Goal: Information Seeking & Learning: Learn about a topic

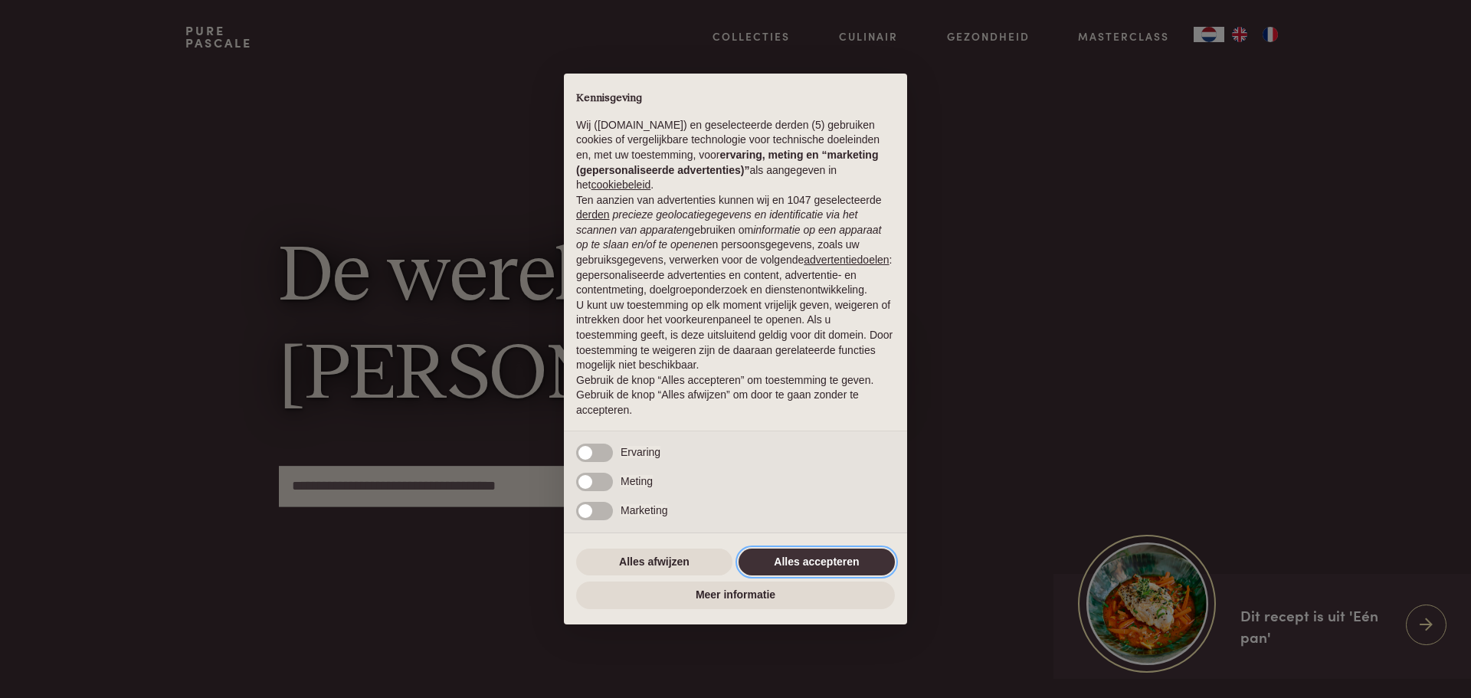
click at [844, 558] on button "Alles accepteren" at bounding box center [817, 563] width 156 height 28
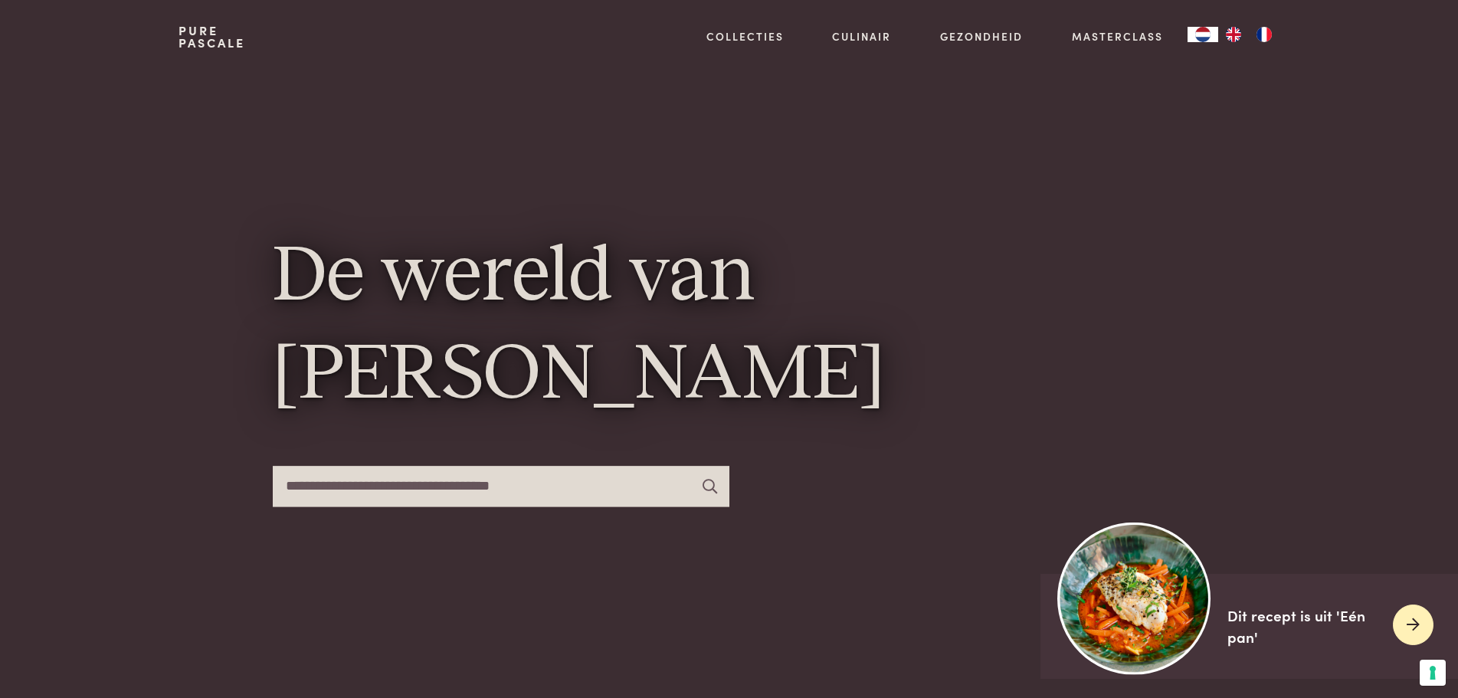
click at [1262, 621] on div "Dit recept is uit 'Eén pan'" at bounding box center [1304, 627] width 153 height 44
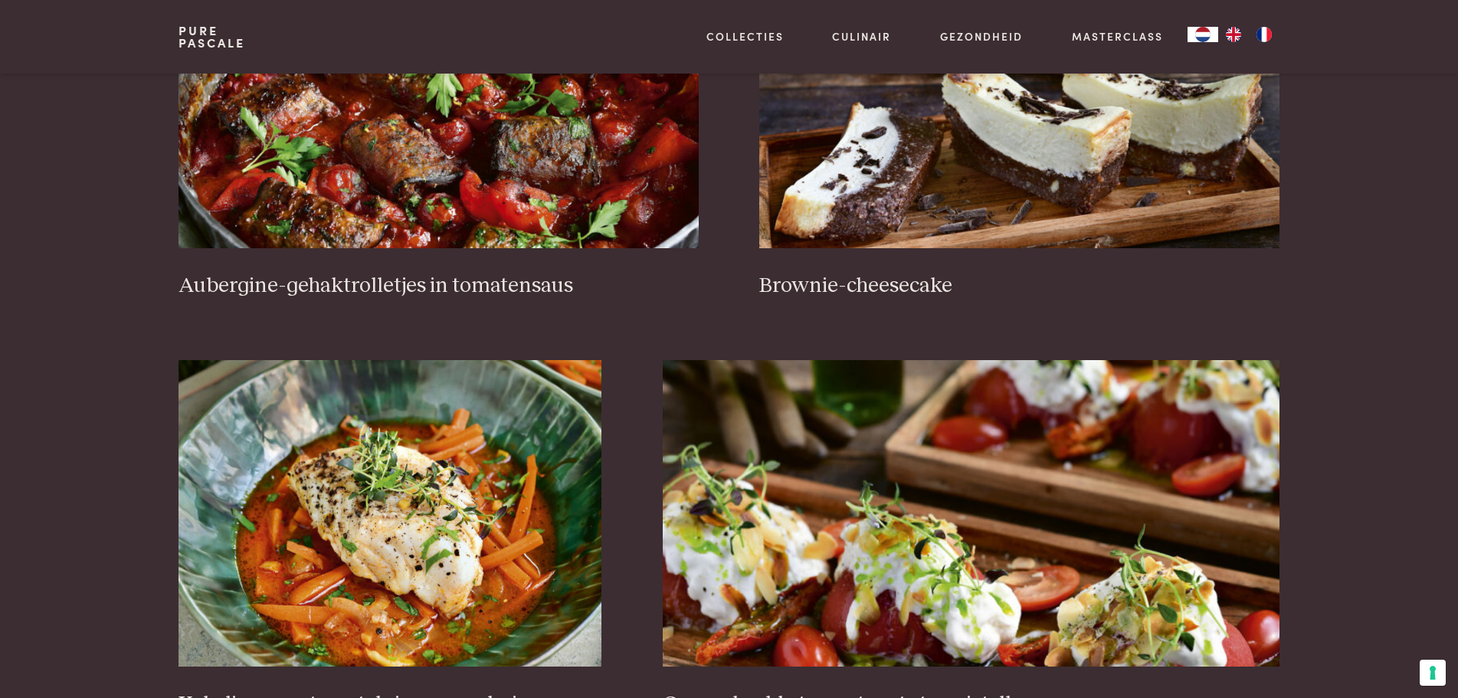
scroll to position [919, 0]
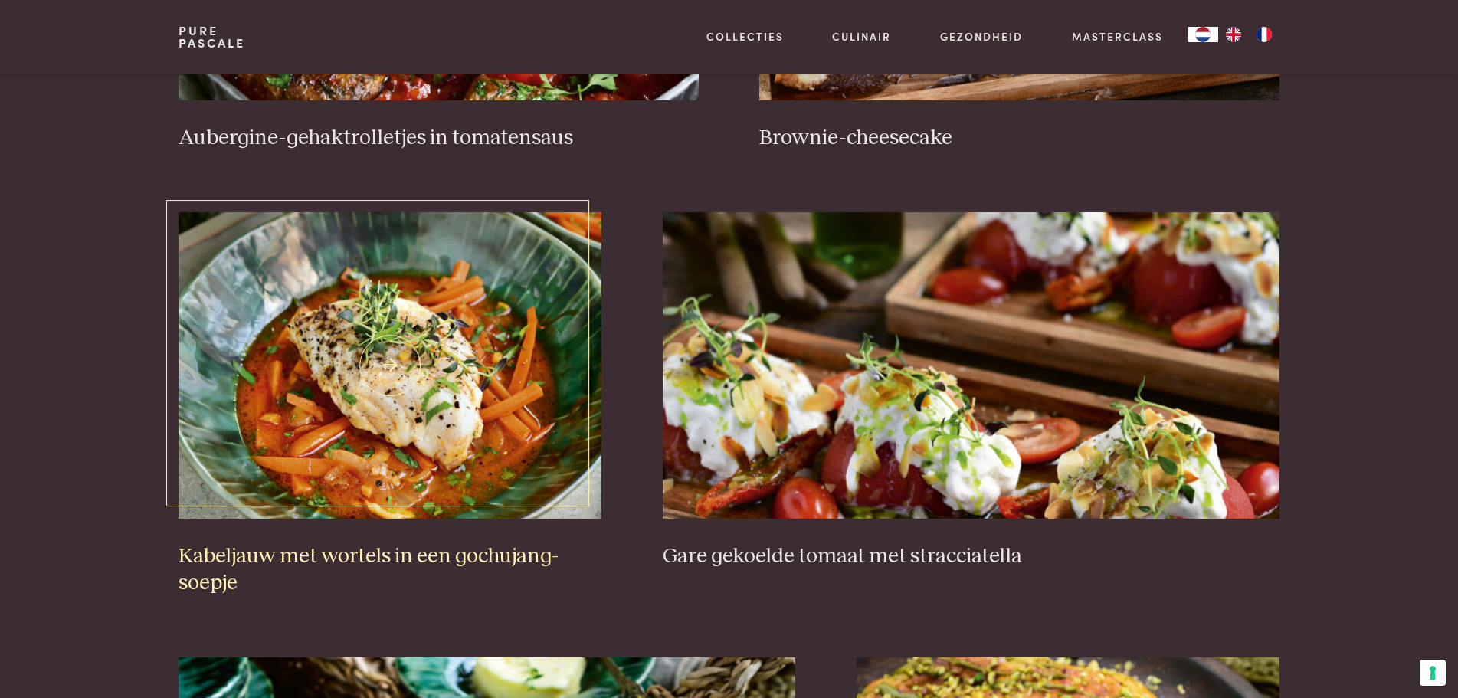
click at [419, 559] on h3 "Kabeljauw met wortels in een gochujang-soepje" at bounding box center [390, 569] width 423 height 53
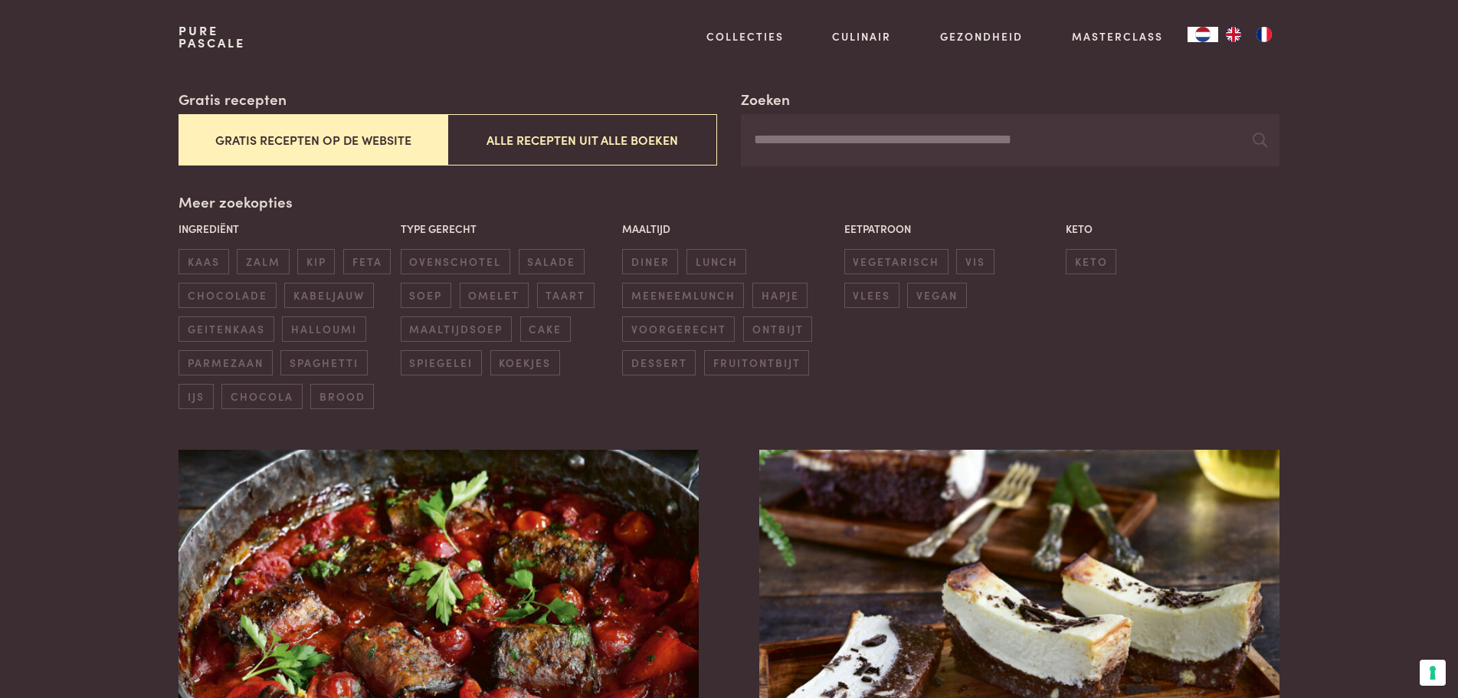
scroll to position [0, 0]
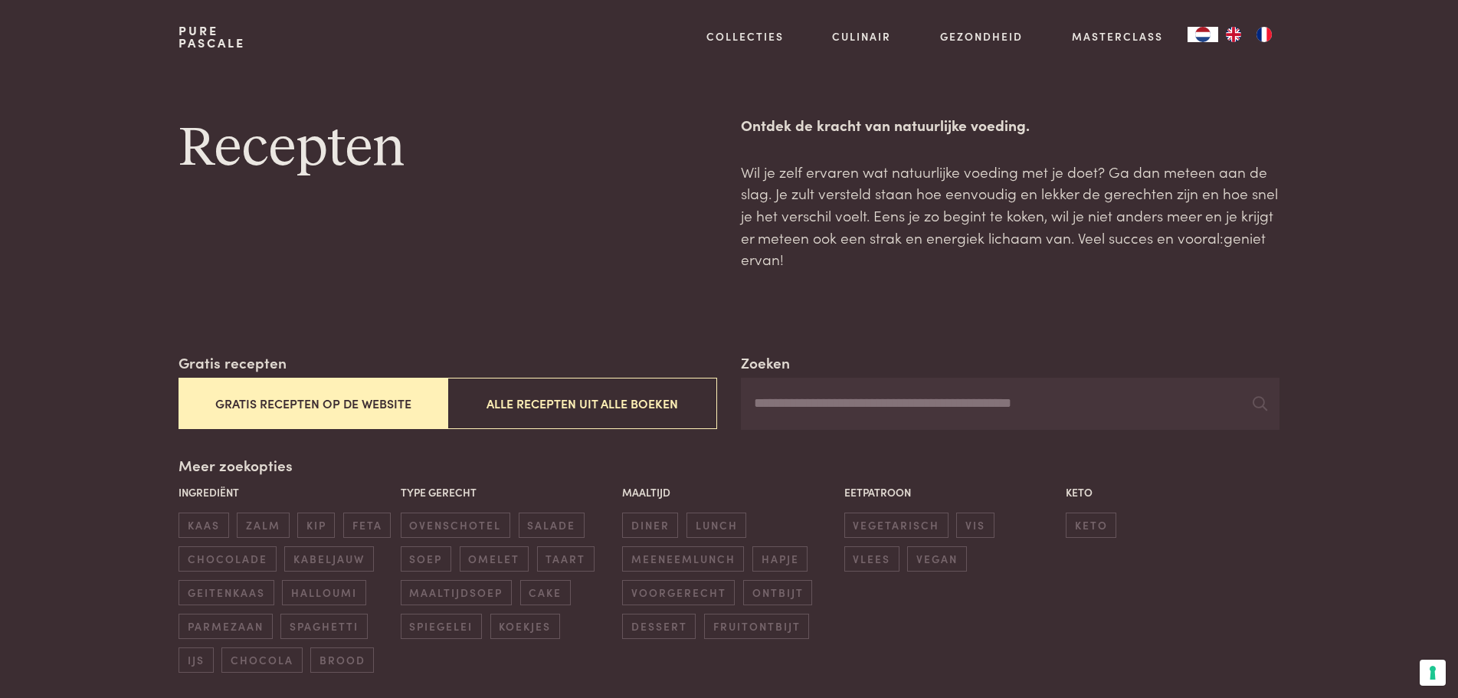
click at [825, 400] on input "Zoeken" at bounding box center [1010, 404] width 538 height 52
click at [1256, 409] on icon at bounding box center [1260, 403] width 15 height 15
click at [854, 405] on input "********" at bounding box center [1010, 404] width 538 height 52
click at [1255, 402] on icon at bounding box center [1260, 403] width 15 height 15
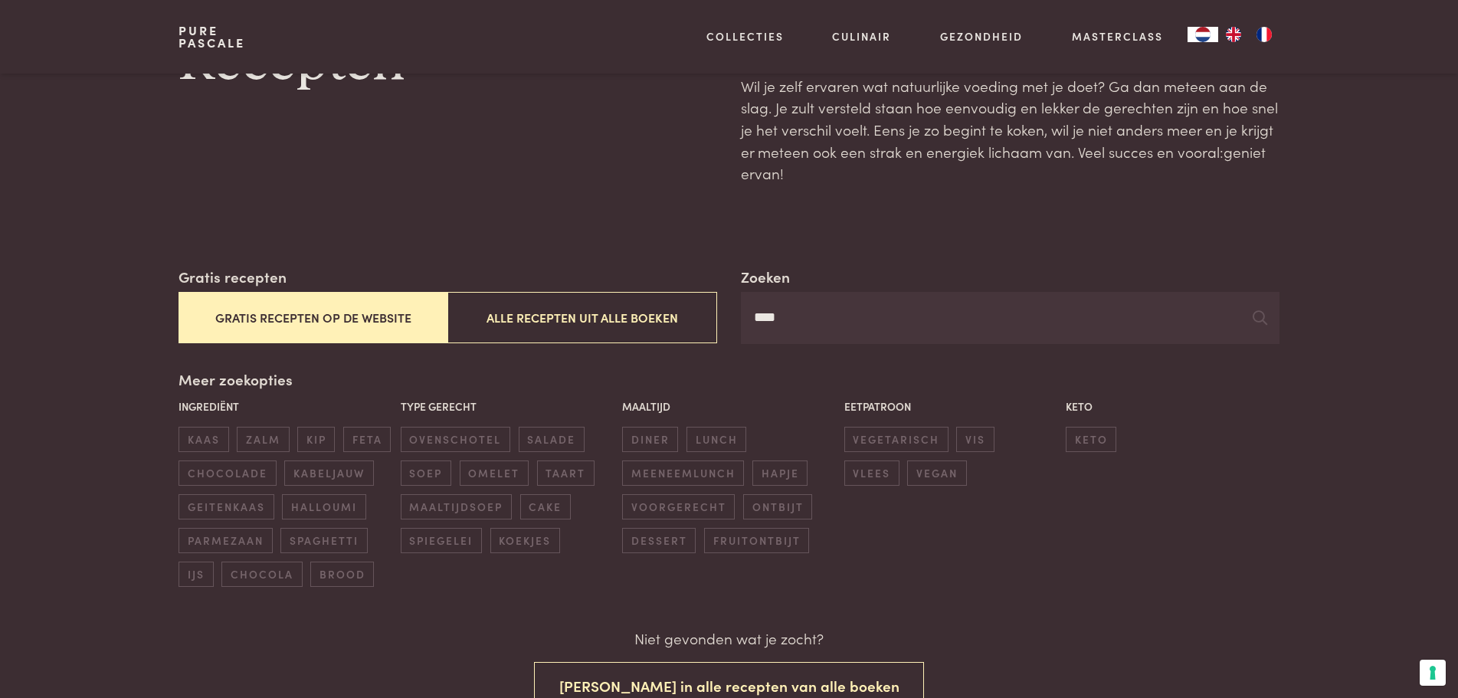
scroll to position [77, 0]
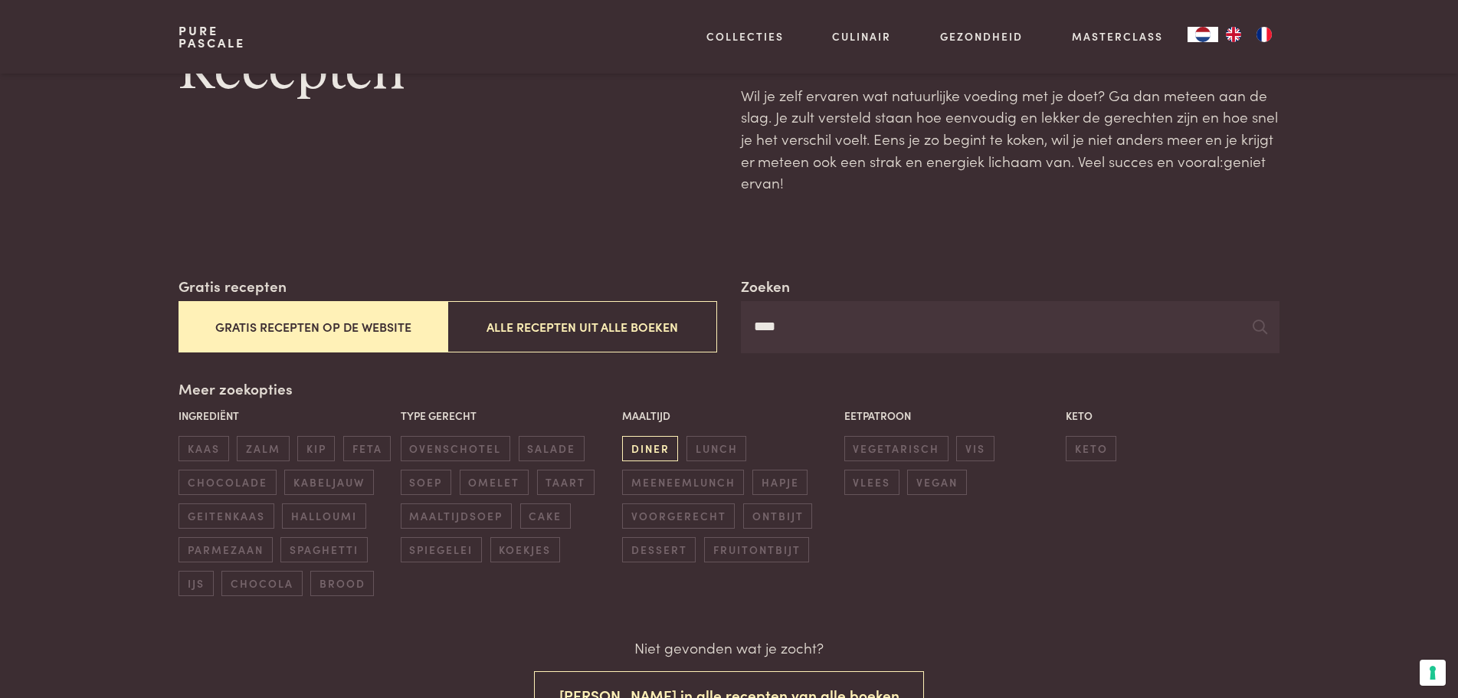
click at [638, 454] on span "diner" at bounding box center [650, 448] width 56 height 25
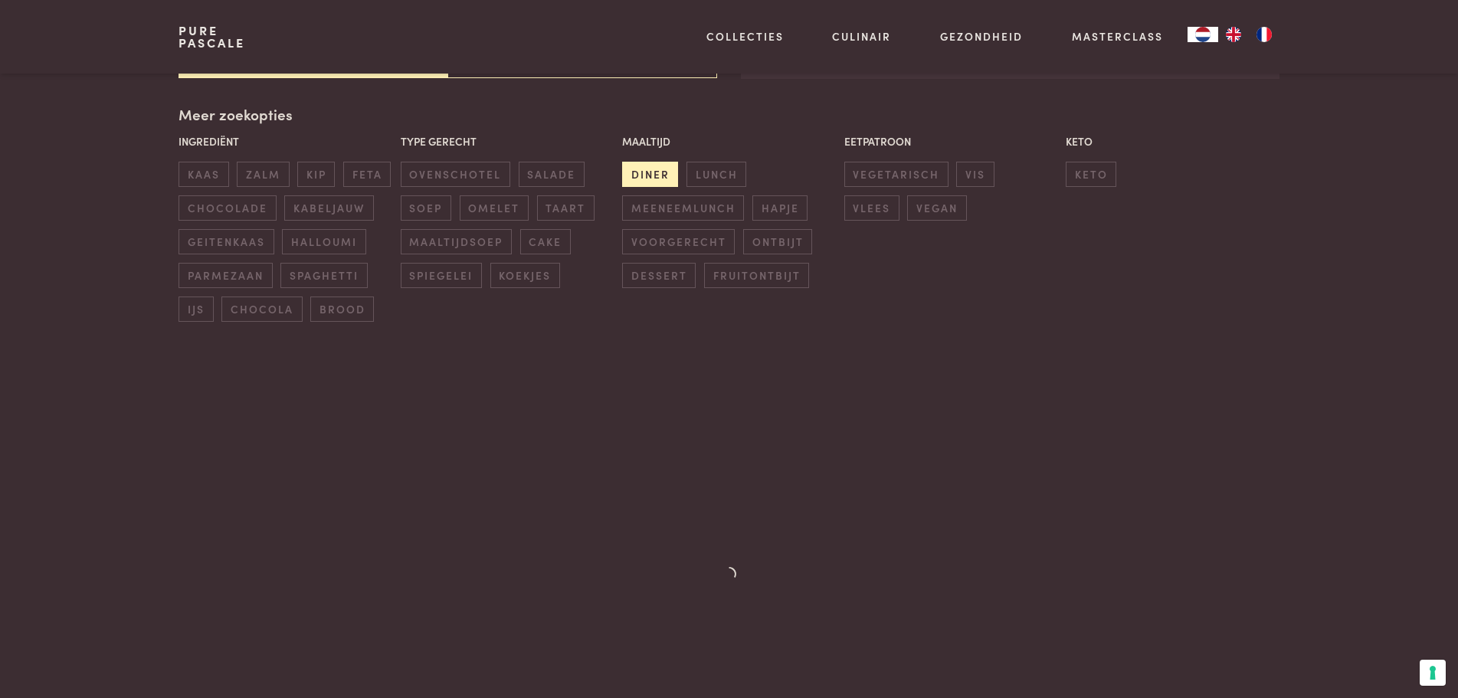
scroll to position [352, 0]
click at [987, 173] on span "vis" at bounding box center [975, 173] width 38 height 25
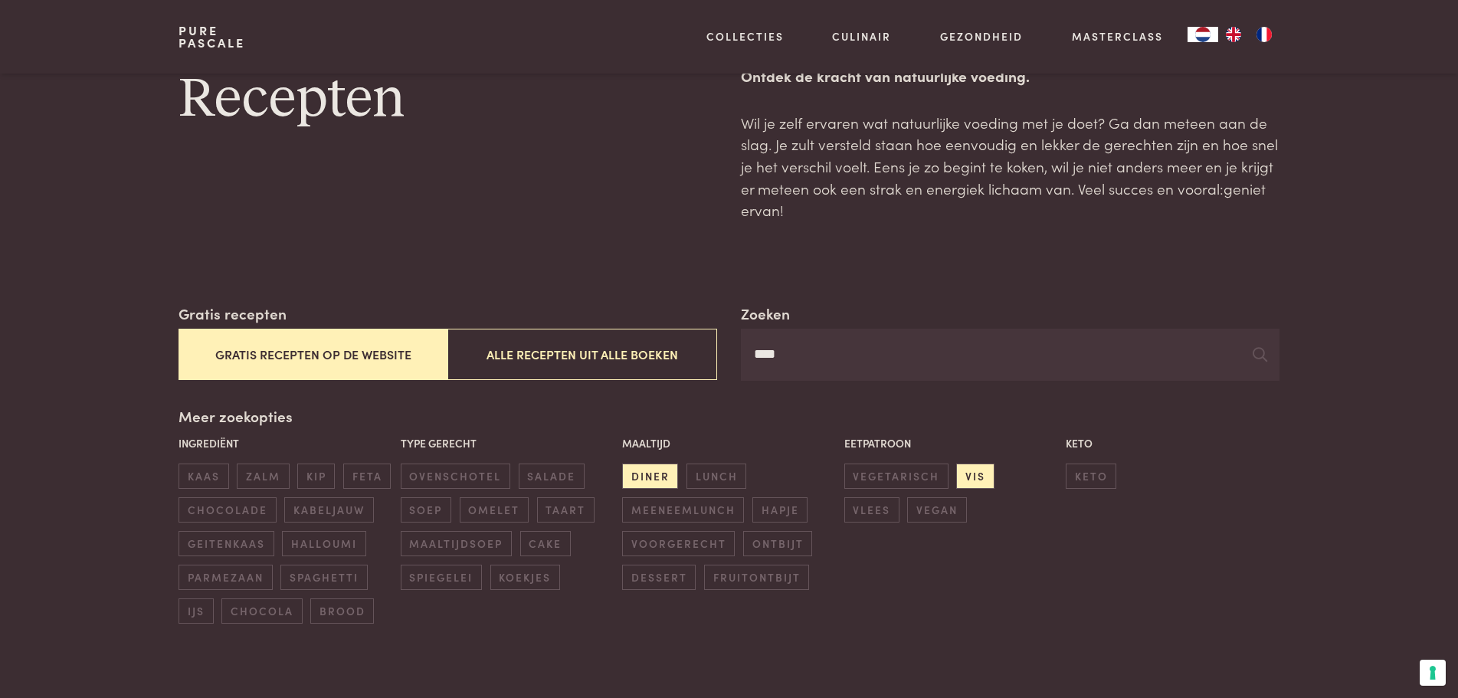
scroll to position [45, 0]
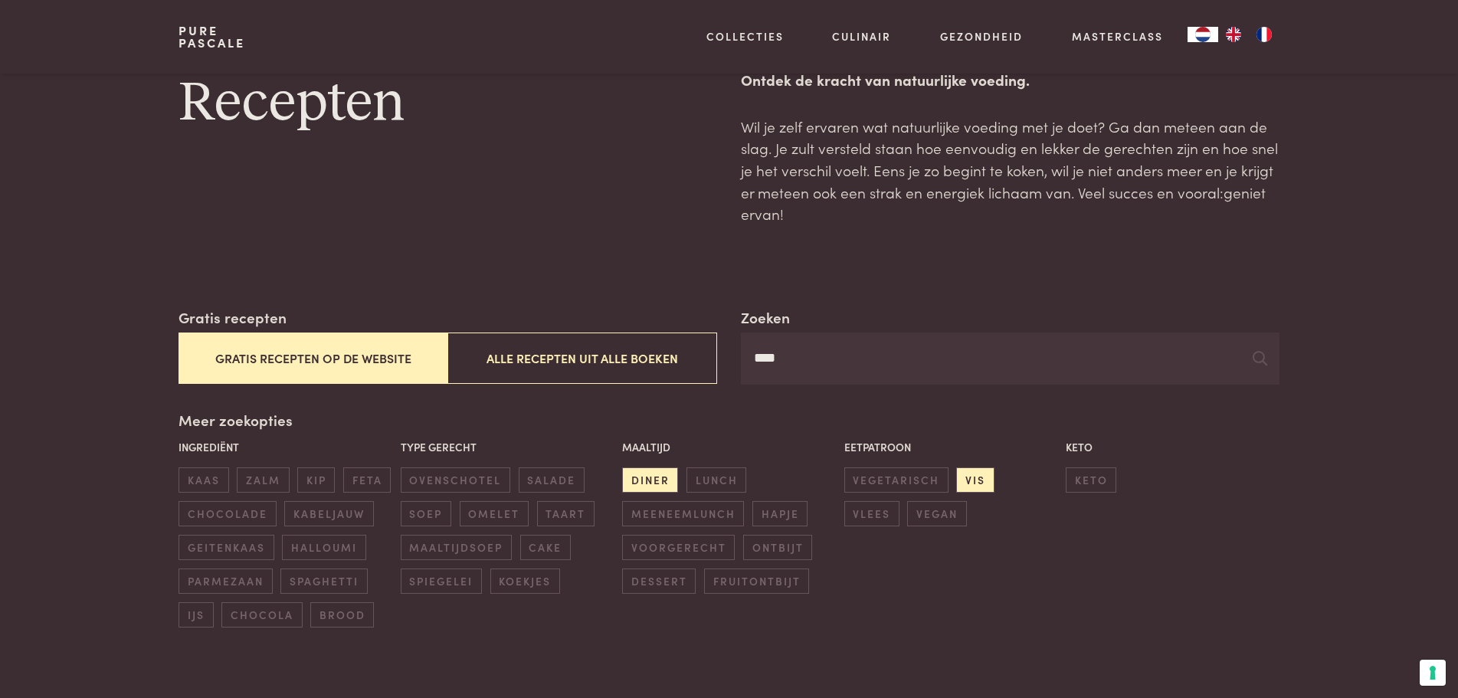
click at [1086, 375] on input "****" at bounding box center [1010, 359] width 538 height 52
type input "*"
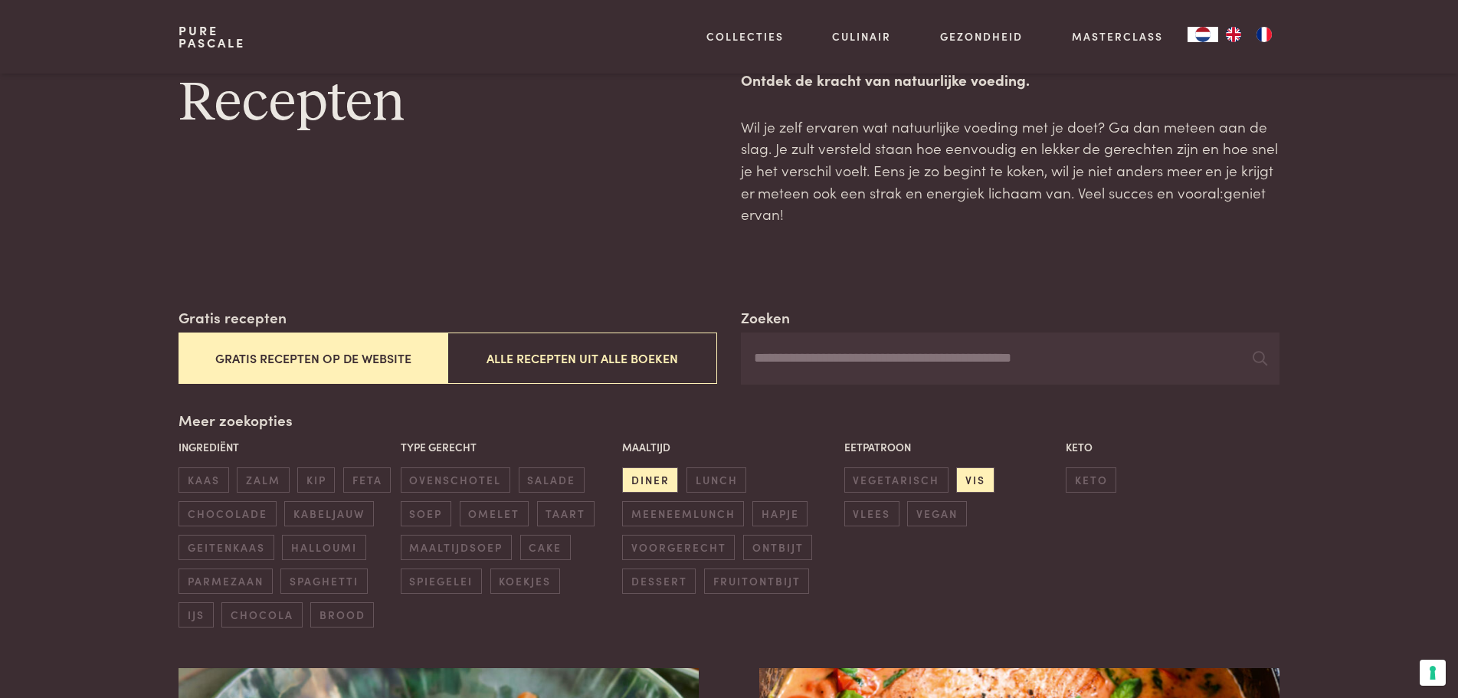
click at [1053, 418] on div "Meer zoekopties Ingrediënt kaas zalm kip feta chocolade kabeljauw geitenkaas ha…" at bounding box center [729, 518] width 1100 height 218
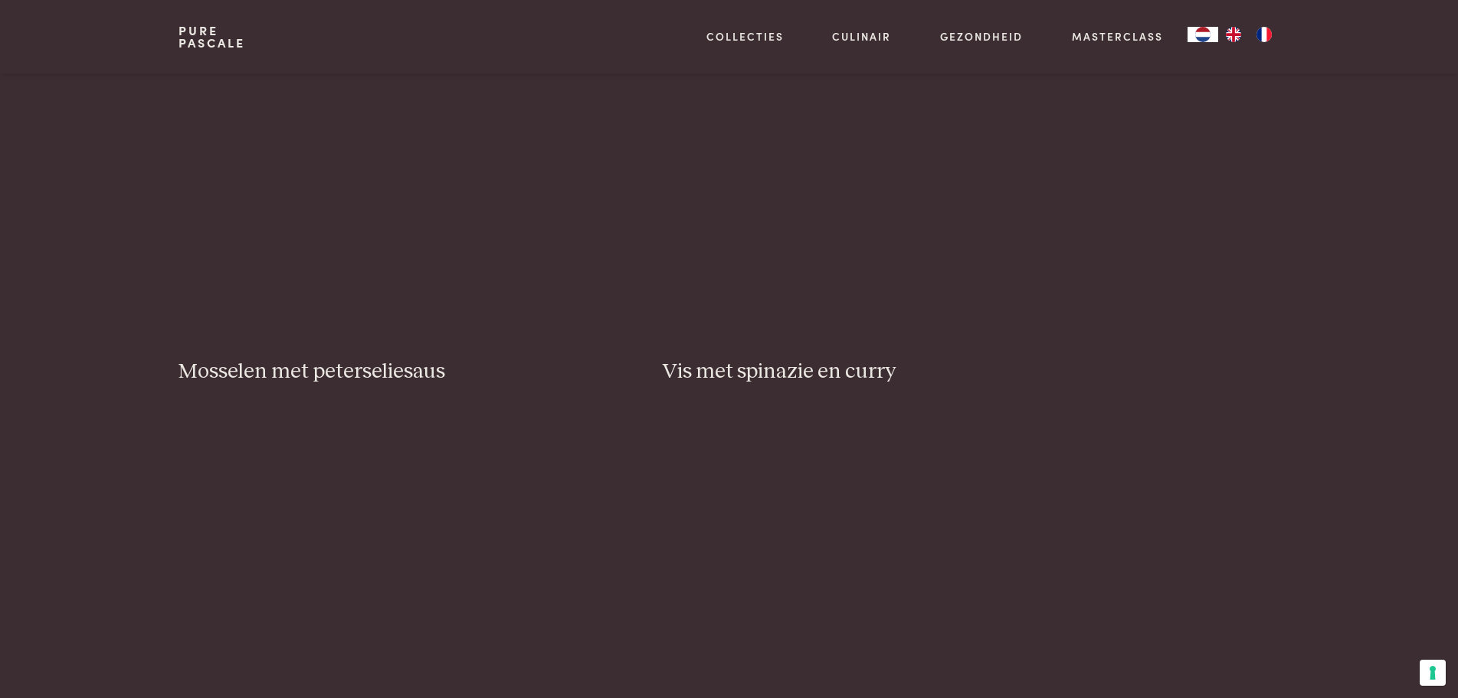
scroll to position [2421, 0]
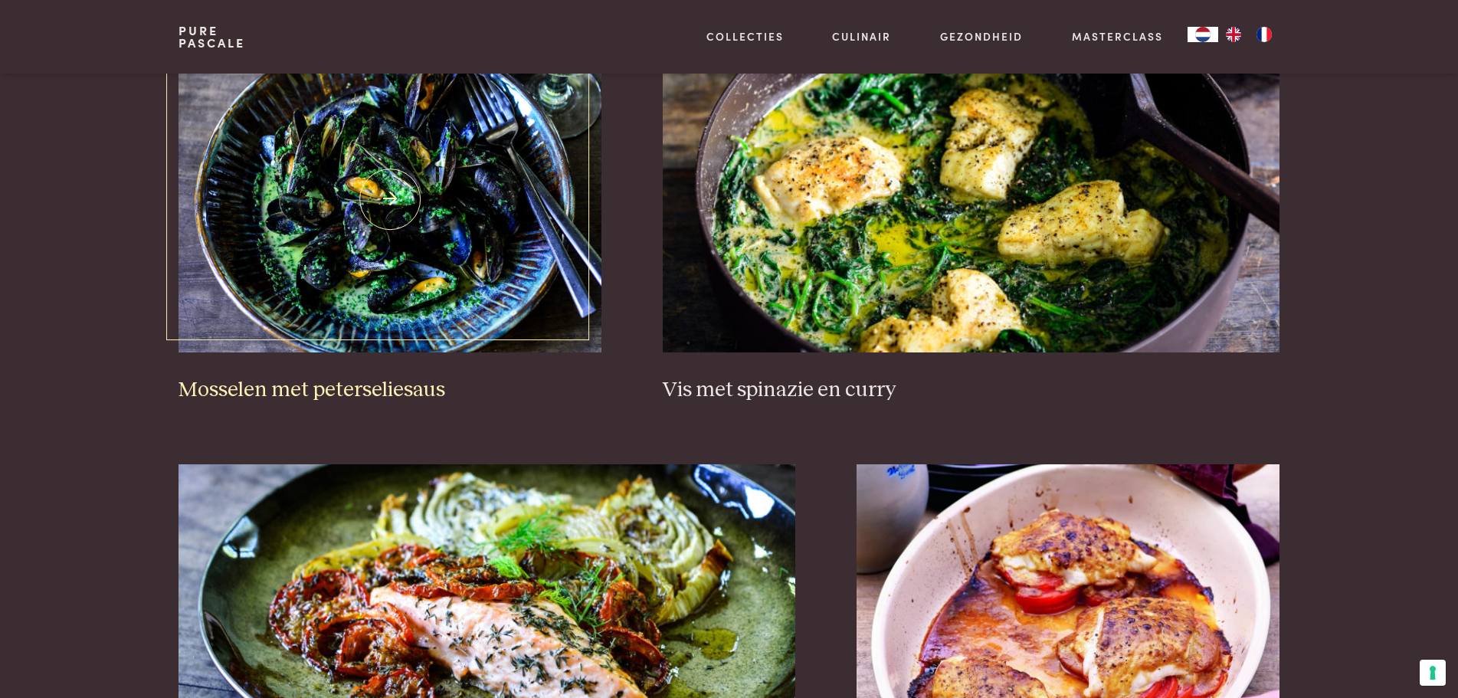
click at [396, 399] on h3 "Mosselen met peterseliesaus" at bounding box center [390, 390] width 423 height 27
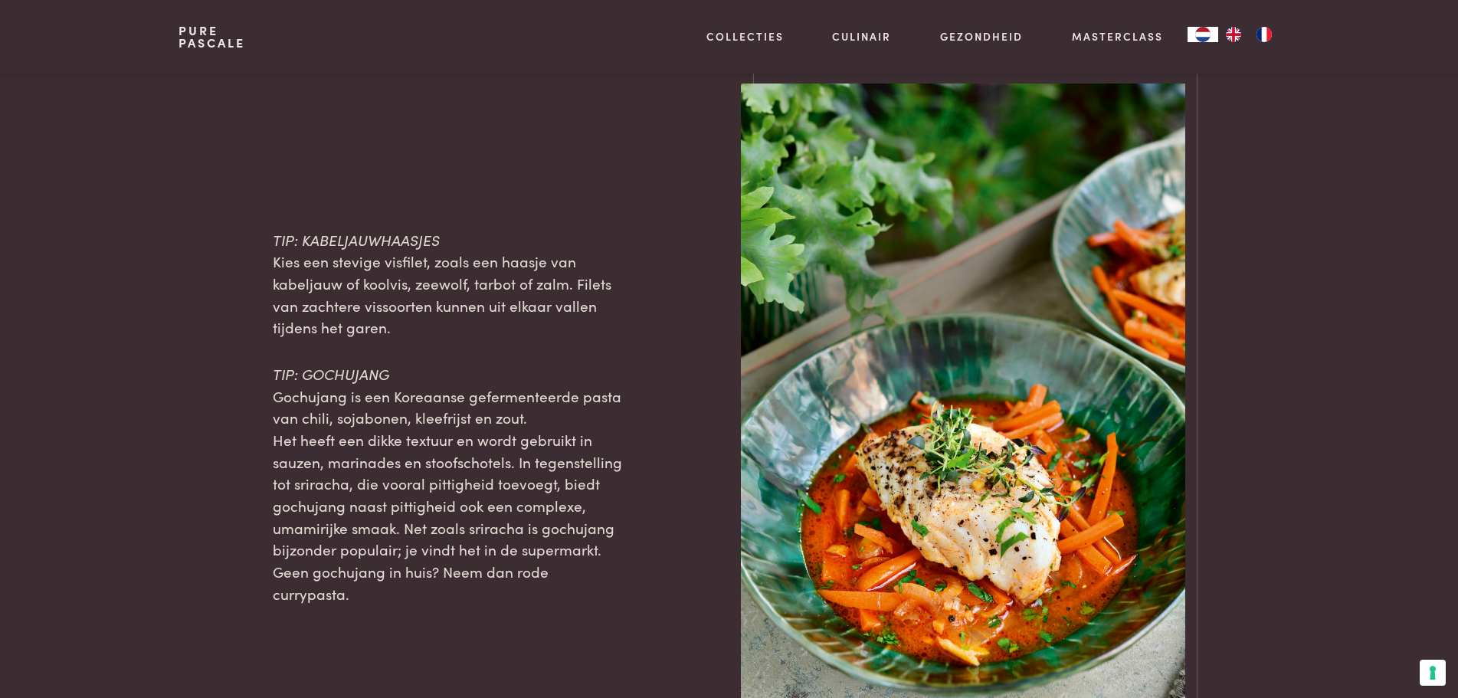
scroll to position [1456, 0]
